Goal: Obtain resource: Obtain resource

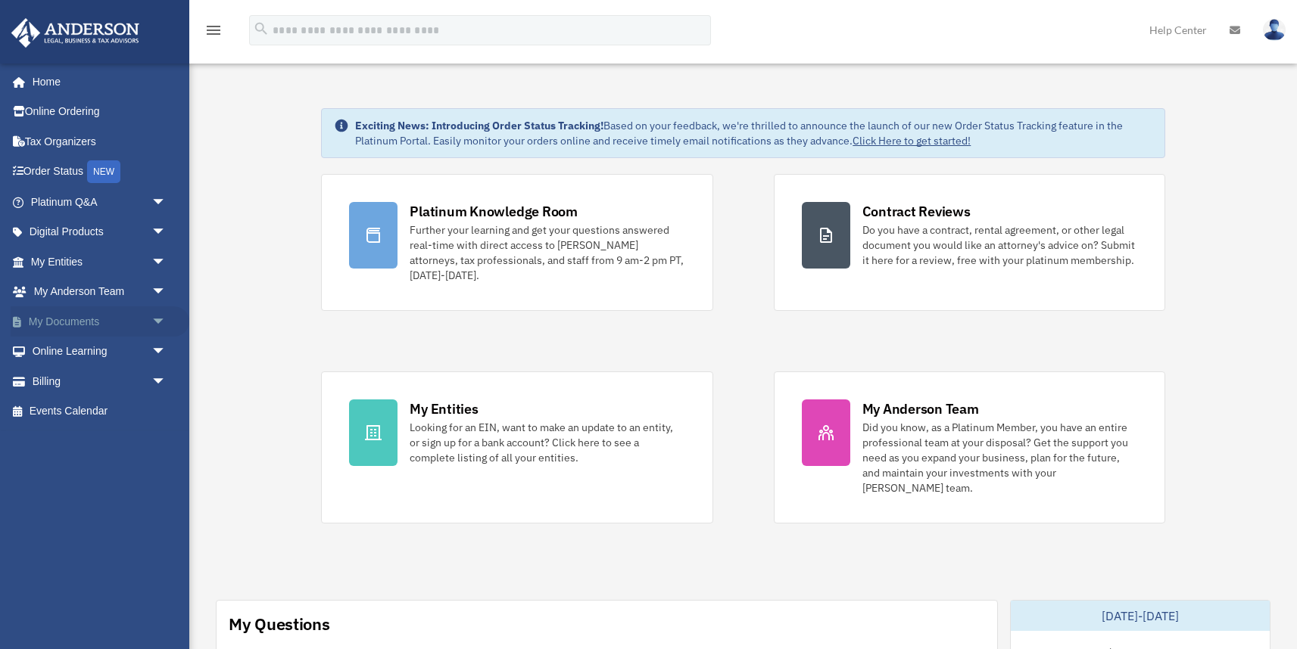
click at [160, 320] on span "arrow_drop_down" at bounding box center [166, 322] width 30 height 31
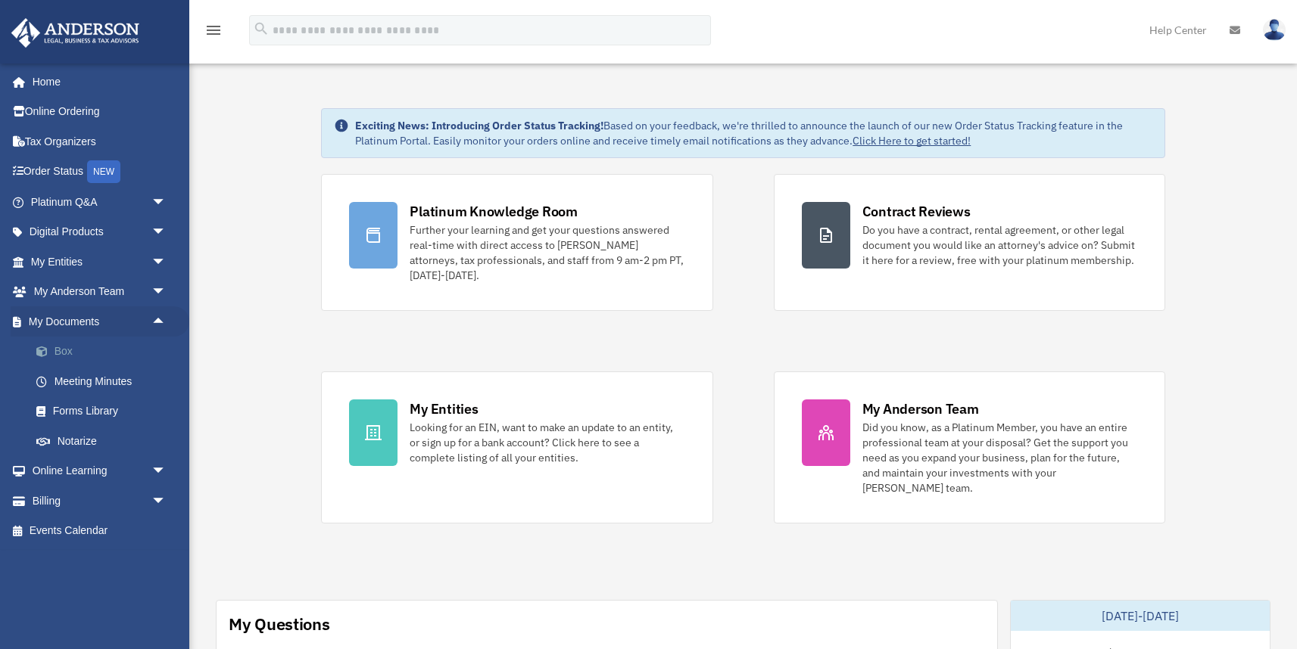
click at [73, 352] on link "Box" at bounding box center [105, 352] width 168 height 30
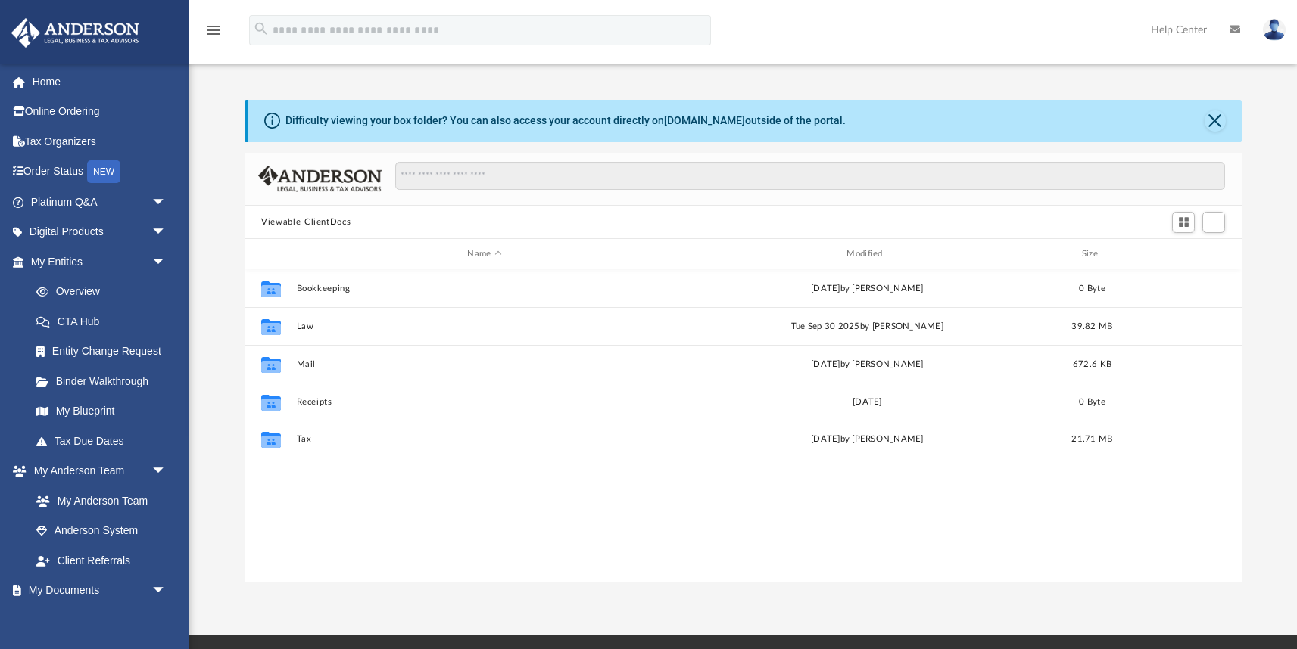
scroll to position [344, 997]
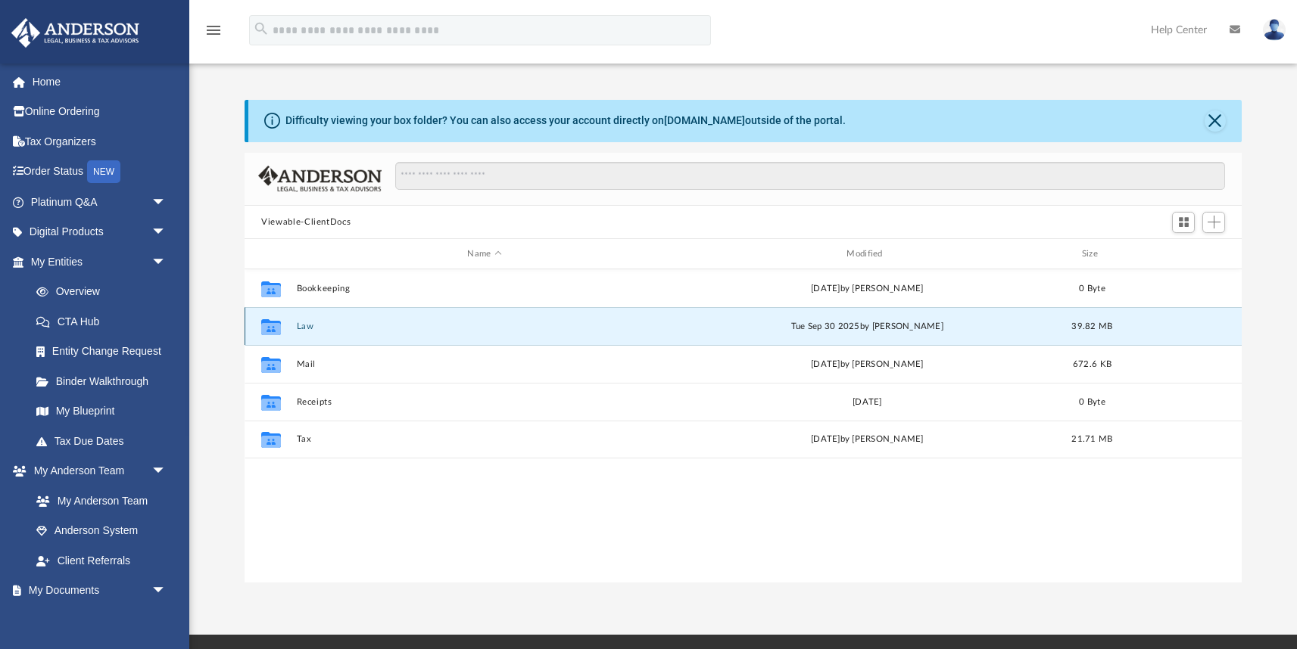
click at [315, 325] on button "Law" at bounding box center [485, 327] width 376 height 10
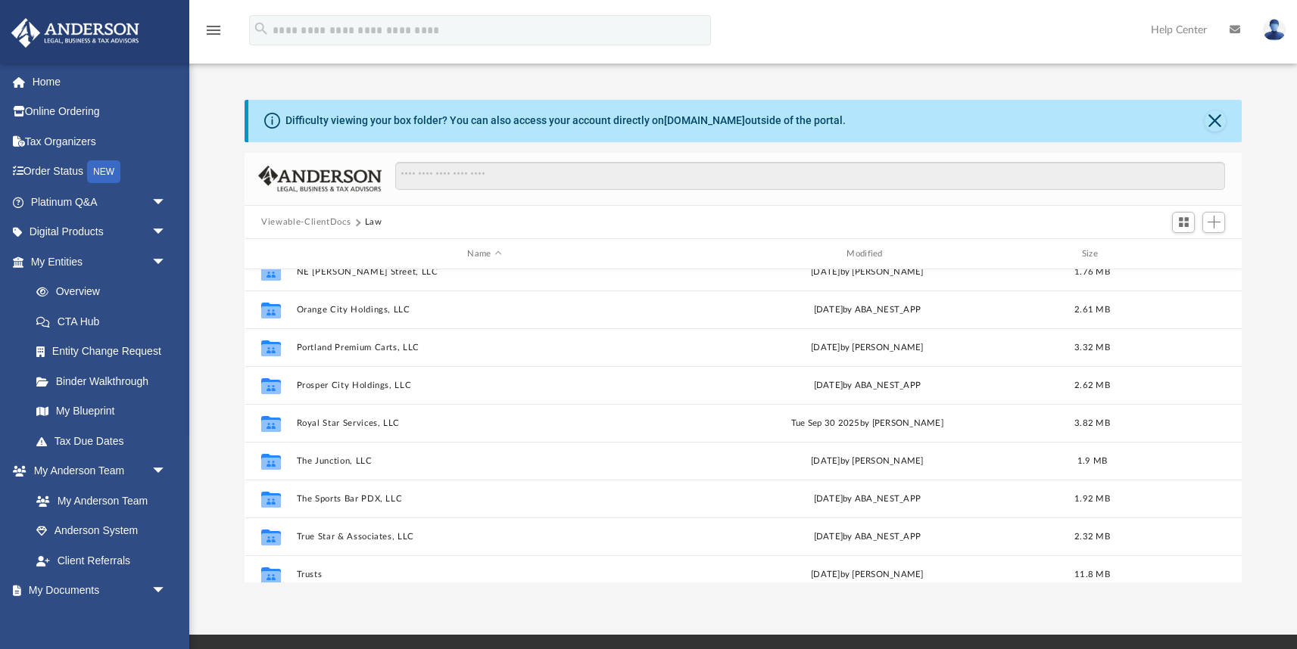
scroll to position [216, 0]
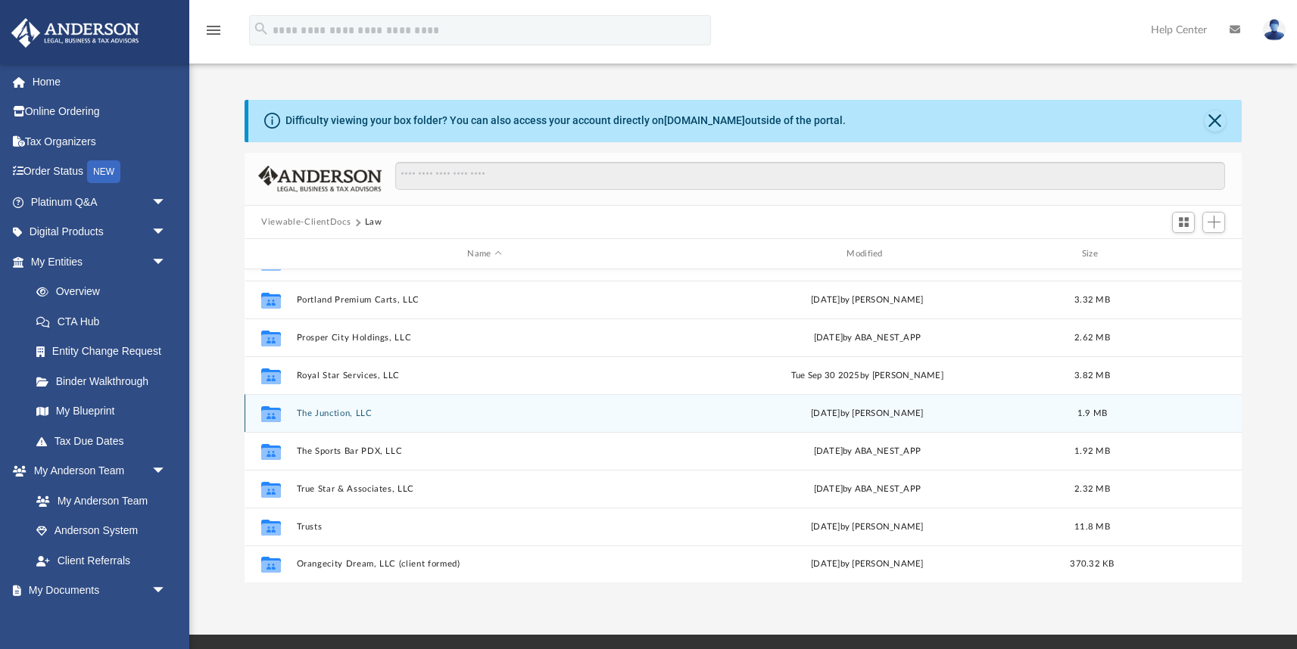
click at [327, 411] on button "The Junction, LLC" at bounding box center [485, 414] width 376 height 10
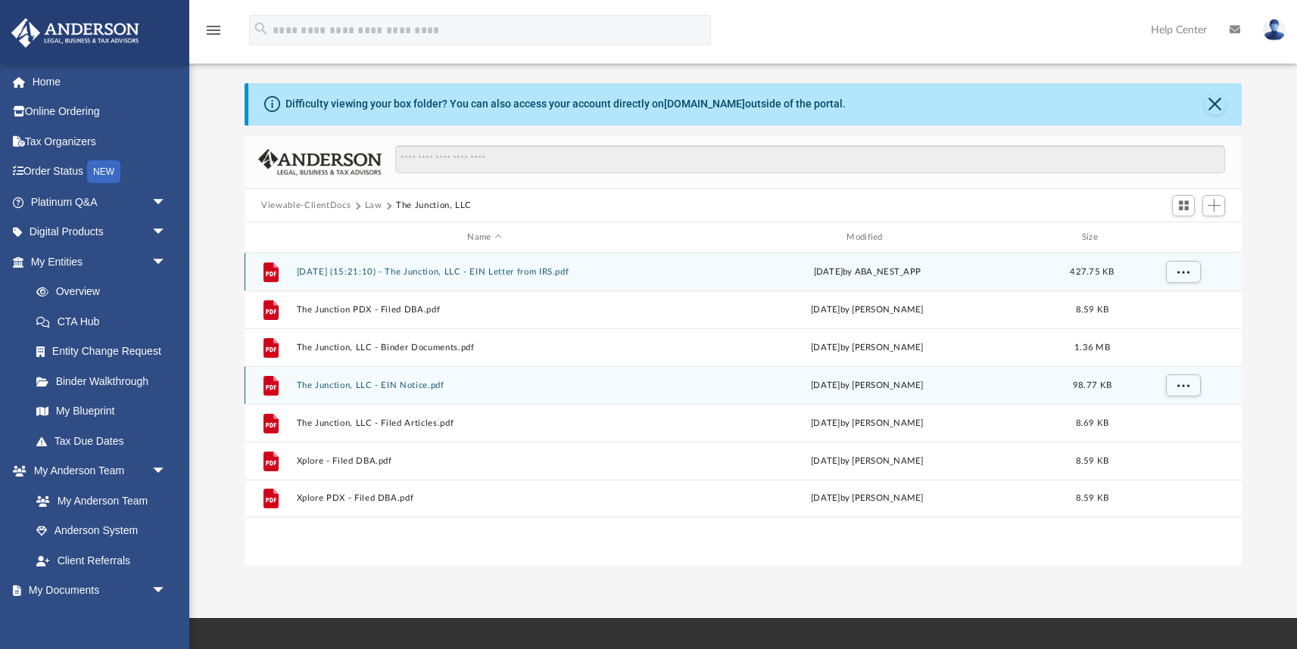
scroll to position [0, 0]
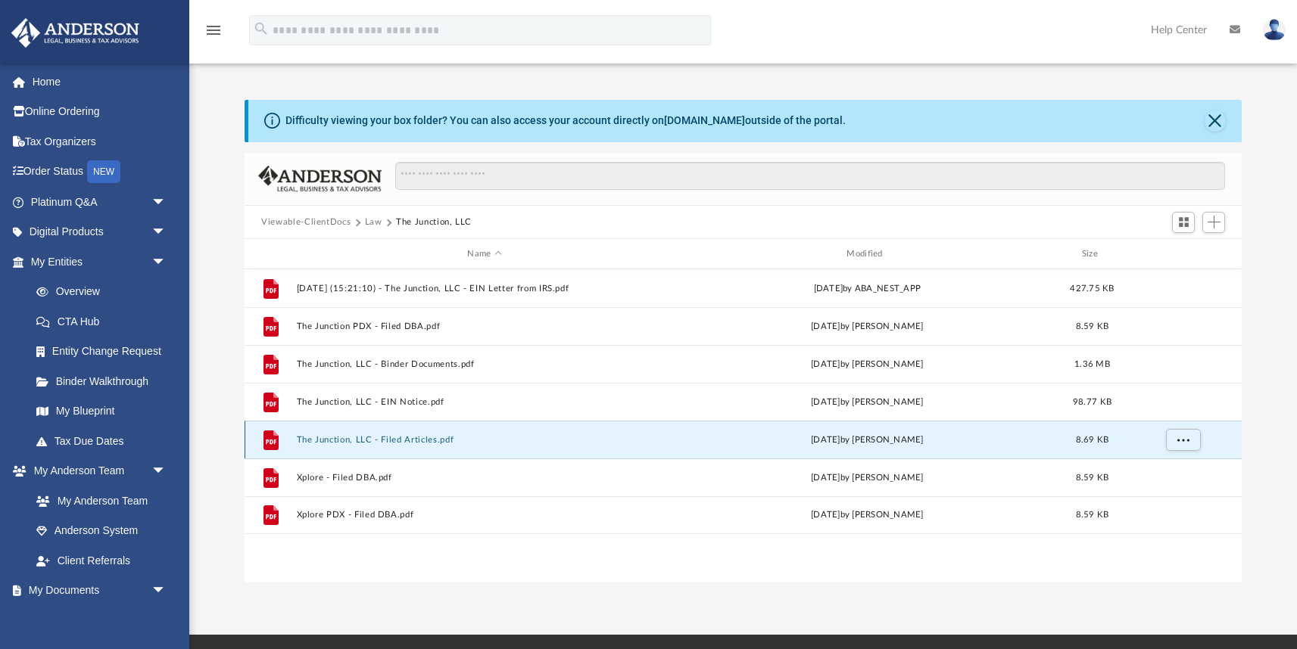
click at [386, 438] on button "The Junction, LLC - Filed Articles.pdf" at bounding box center [485, 440] width 376 height 10
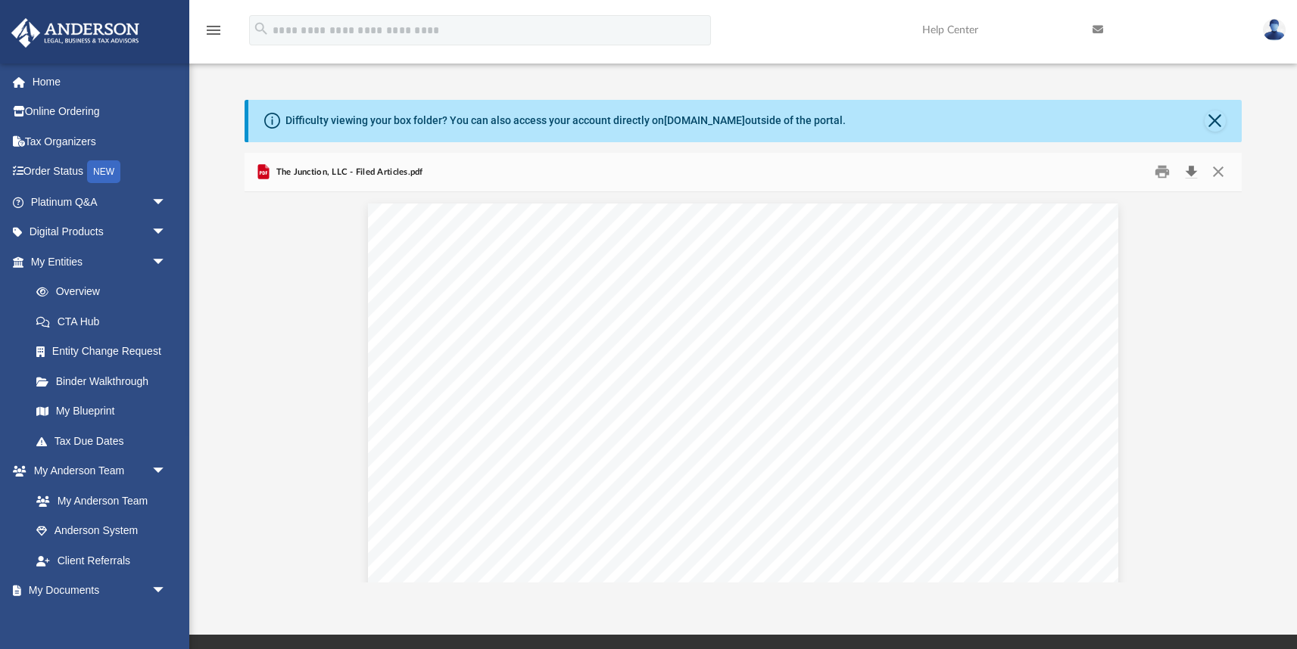
click at [1191, 172] on button "Download" at bounding box center [1190, 171] width 27 height 23
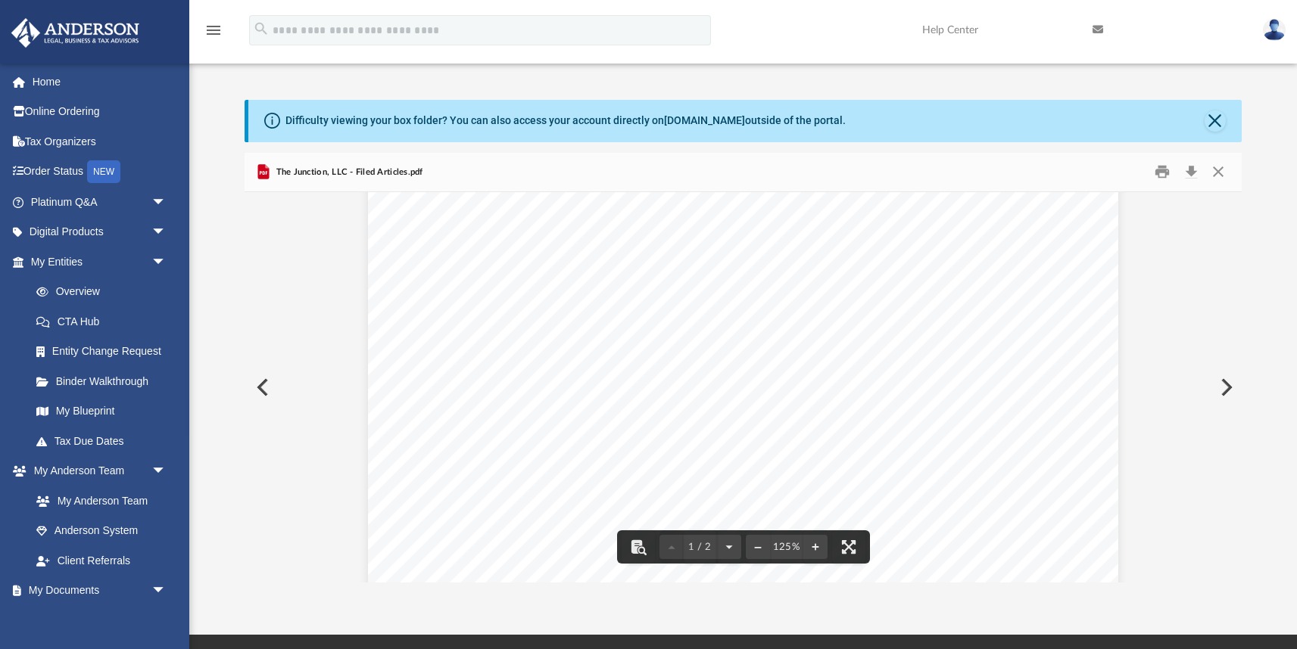
drag, startPoint x: 620, startPoint y: 405, endPoint x: 447, endPoint y: 400, distance: 172.7
click at [447, 400] on div "ARTICLES OF ORGANIZATION Corporation Division sos.oregon.gov/business E-FILED A…" at bounding box center [743, 407] width 751 height 1062
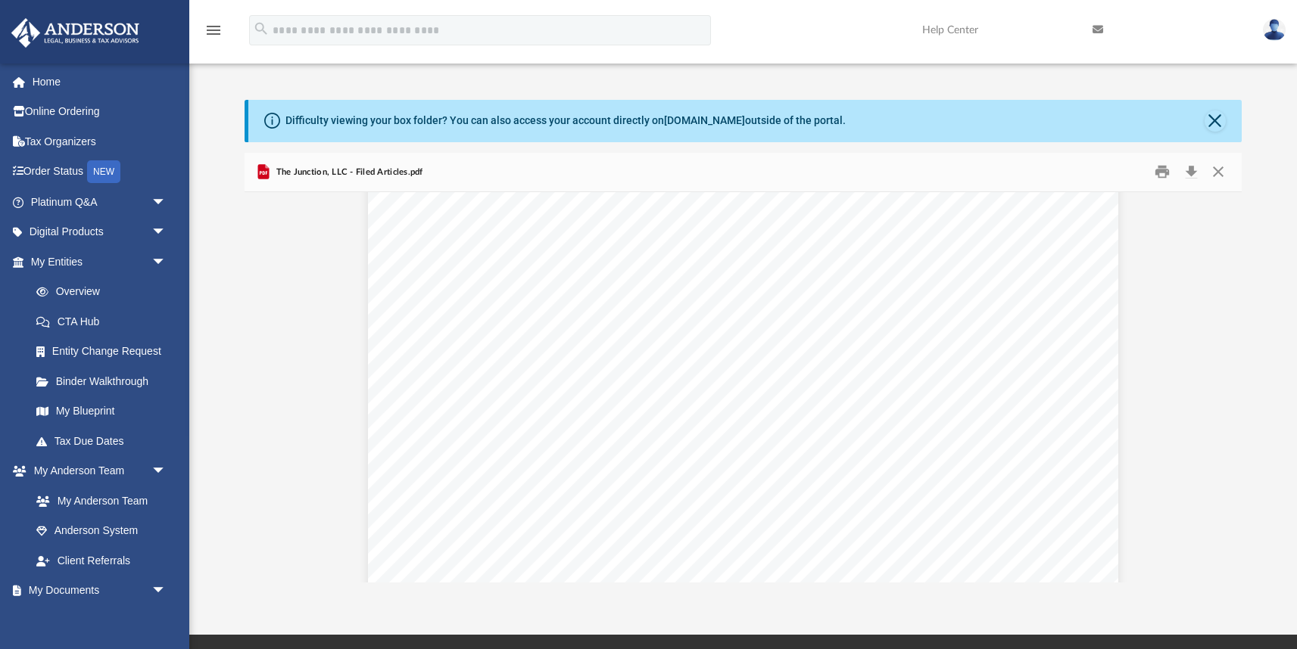
scroll to position [316, 0]
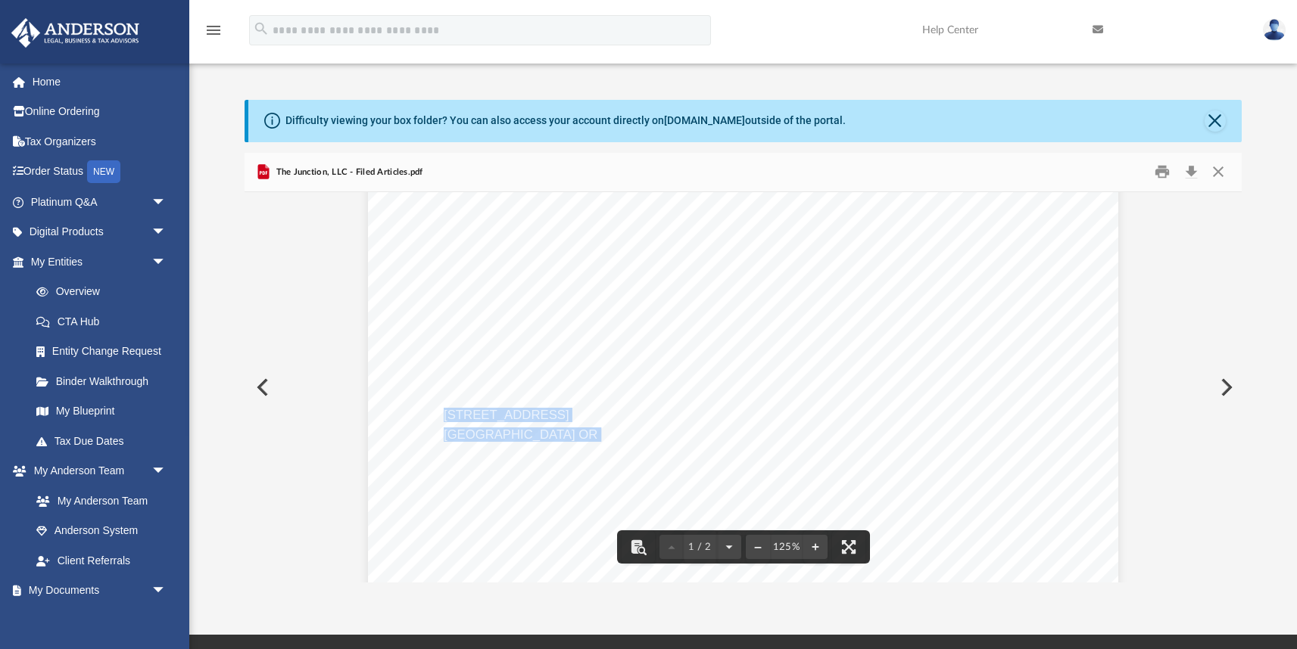
drag, startPoint x: 601, startPoint y: 432, endPoint x: 446, endPoint y: 413, distance: 156.4
click at [446, 413] on div "ARTICLES OF ORGANIZATION Corporation Division sos.oregon.gov/business E-FILED A…" at bounding box center [743, 419] width 751 height 1062
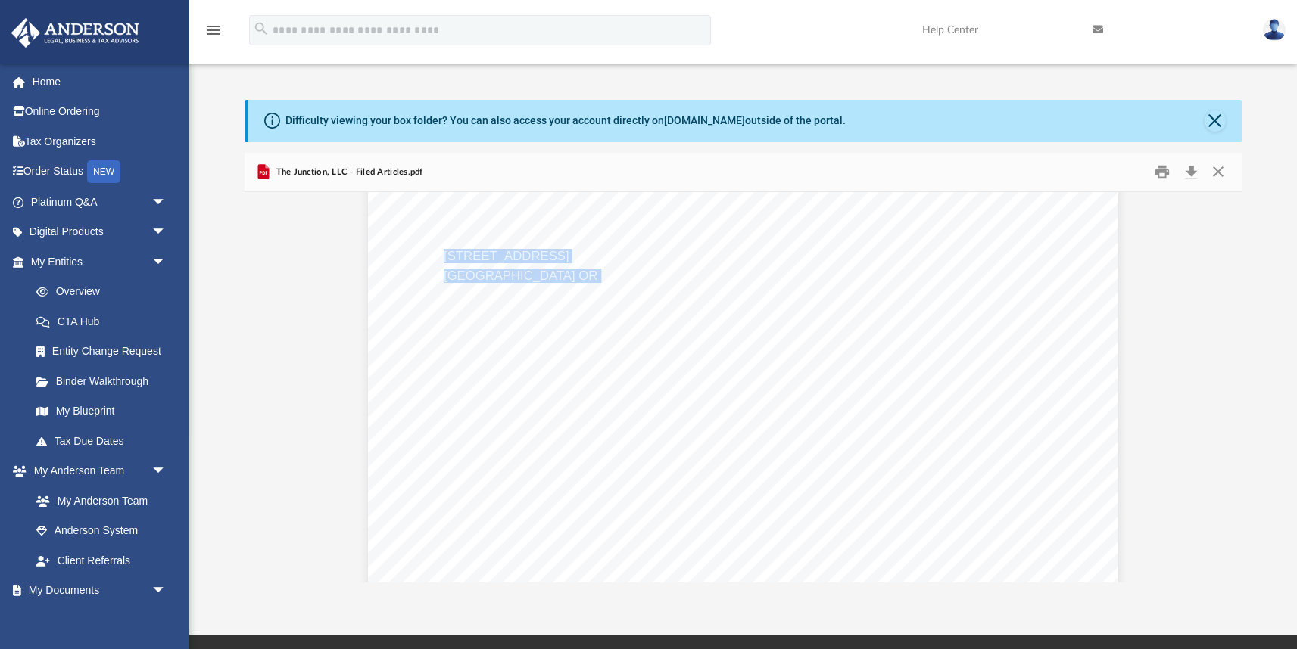
scroll to position [516, 0]
click at [793, 312] on div "ARTICLES OF ORGANIZATION Corporation Division sos.oregon.gov/business E-FILED A…" at bounding box center [743, 219] width 751 height 1062
